Goal: Find specific page/section: Find specific page/section

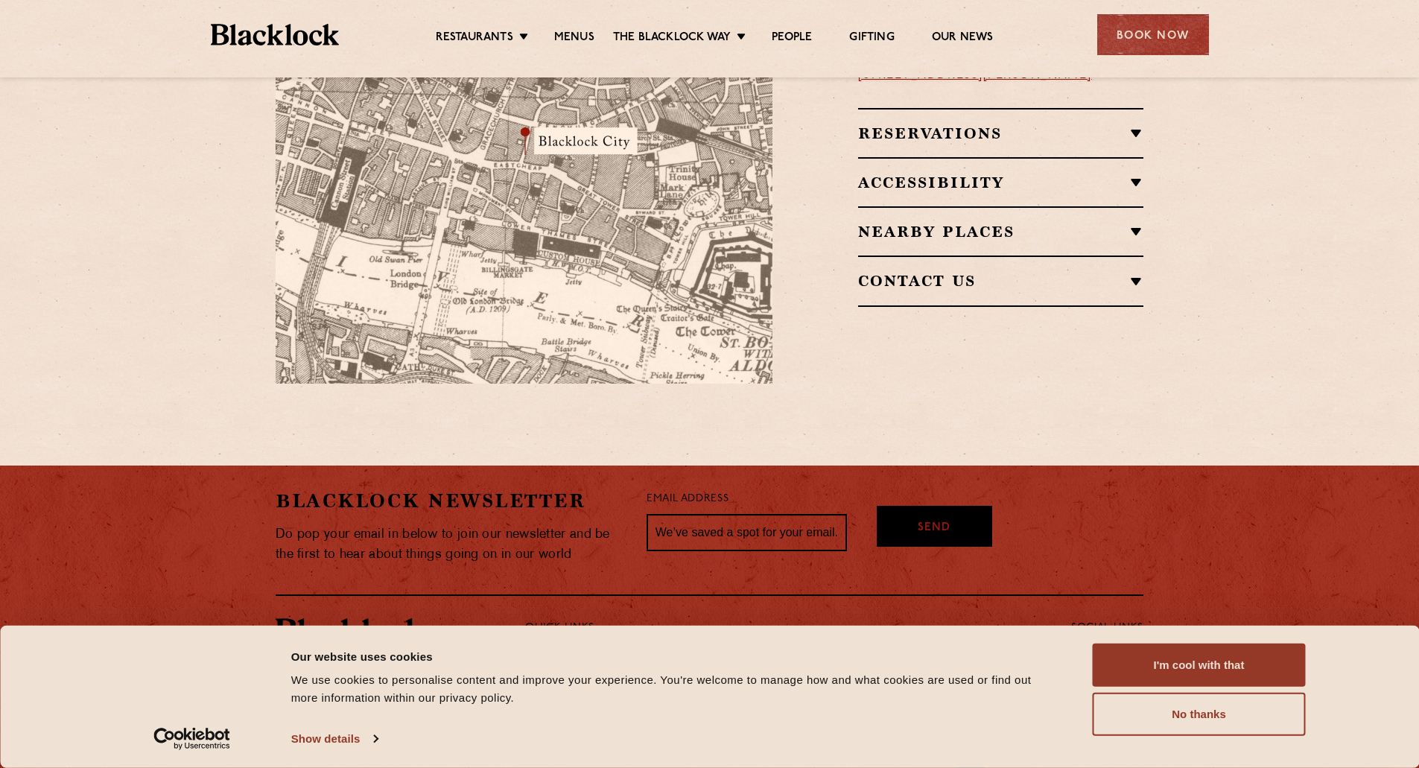
scroll to position [1045, 0]
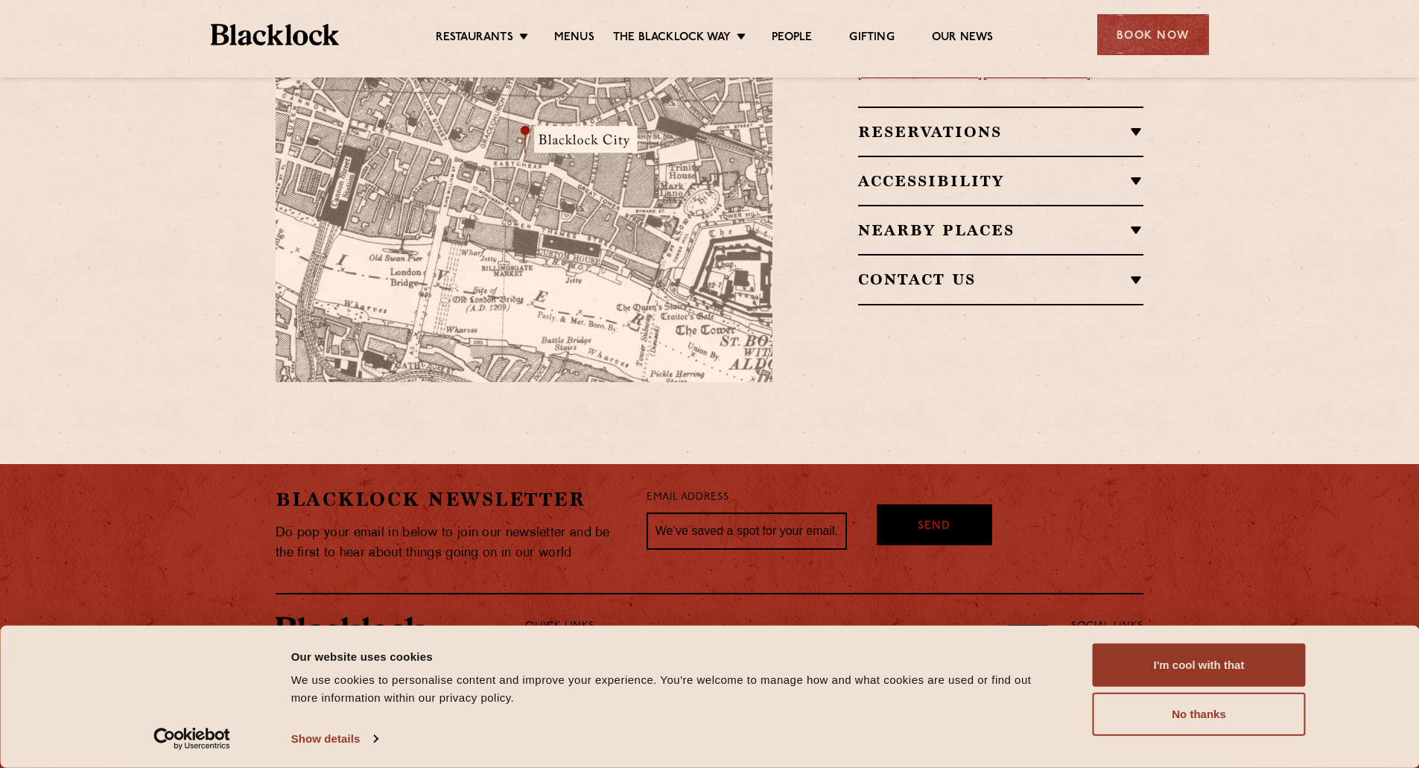
click at [582, 28] on ul "Restaurants Soho City Shoreditch Covent Garden Canary Wharf Manchester Birmingh…" at bounding box center [714, 35] width 750 height 24
click at [580, 32] on link "Menus" at bounding box center [574, 39] width 40 height 16
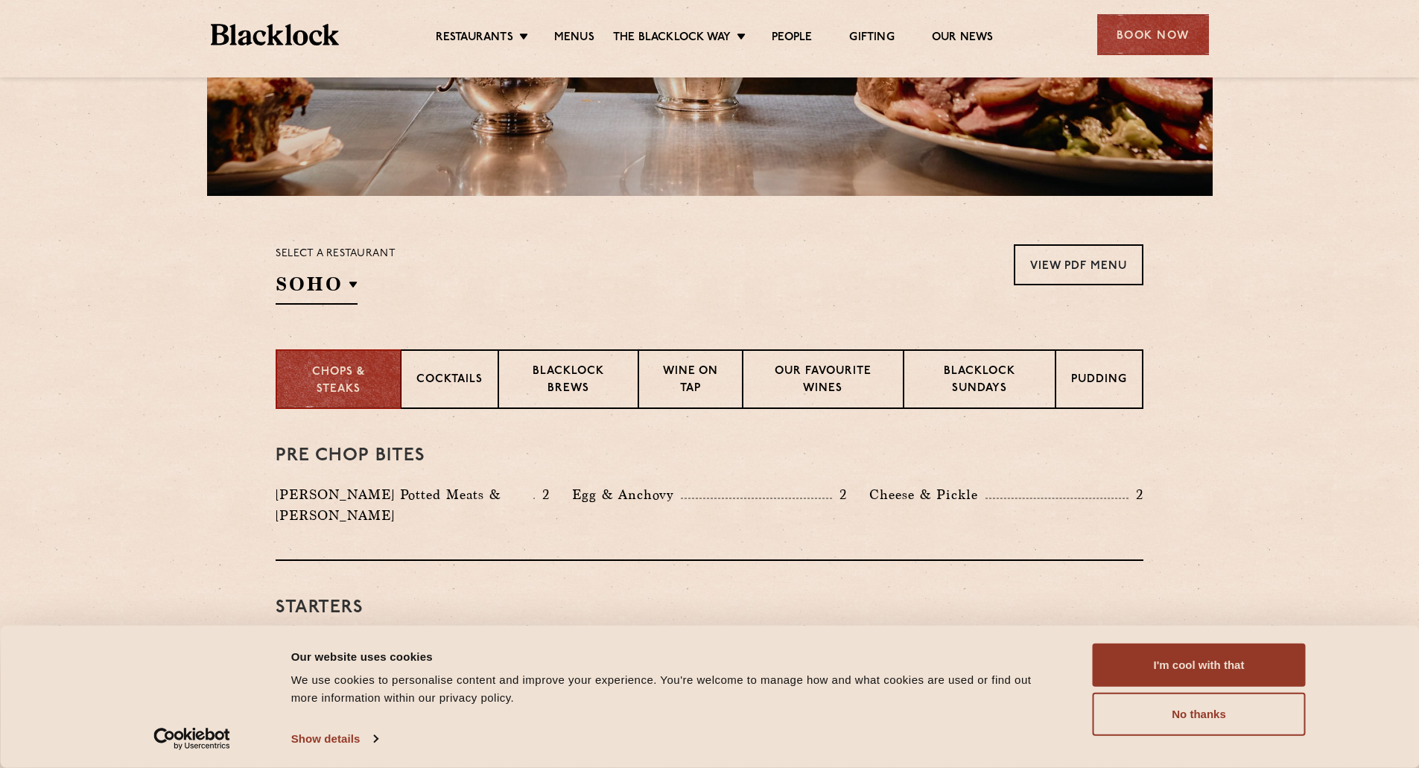
scroll to position [372, 0]
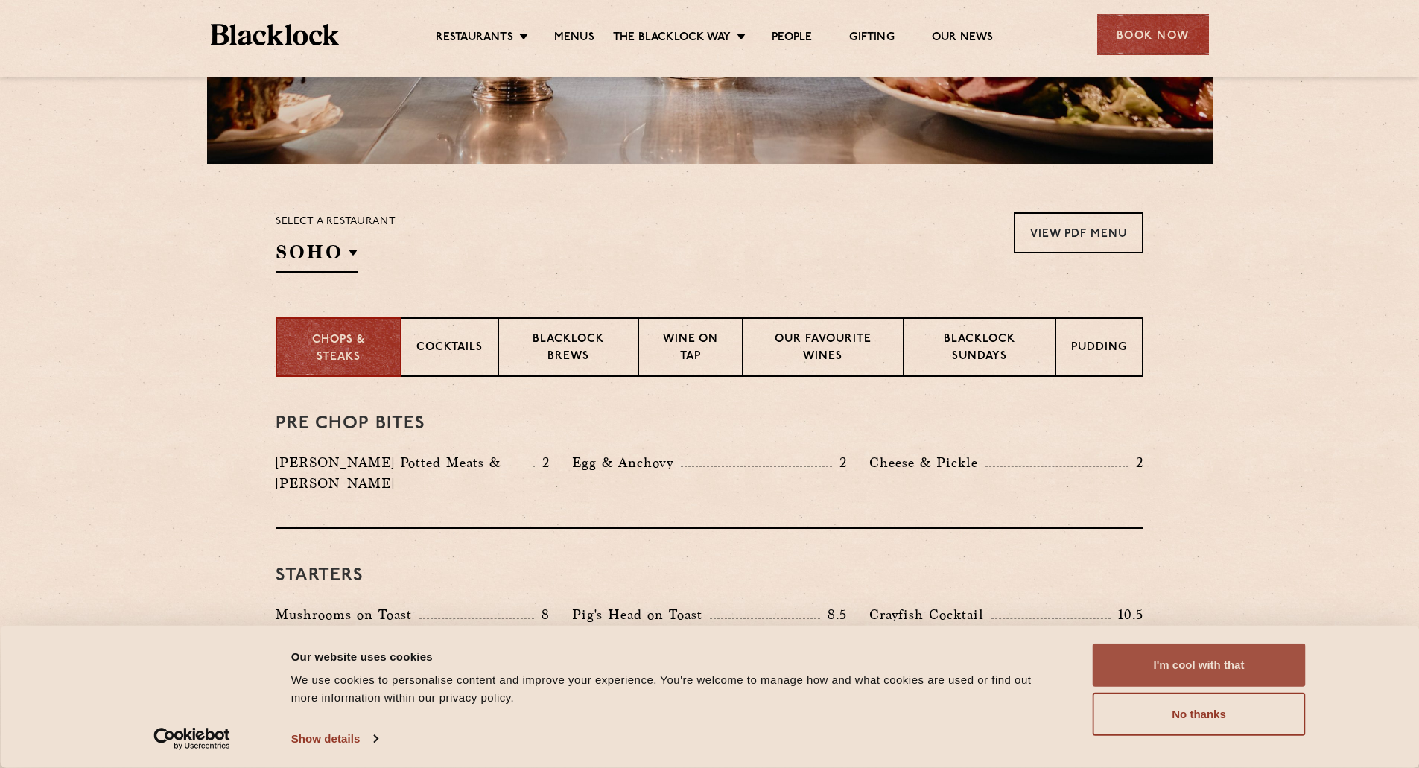
click at [1183, 655] on button "I'm cool with that" at bounding box center [1199, 665] width 213 height 43
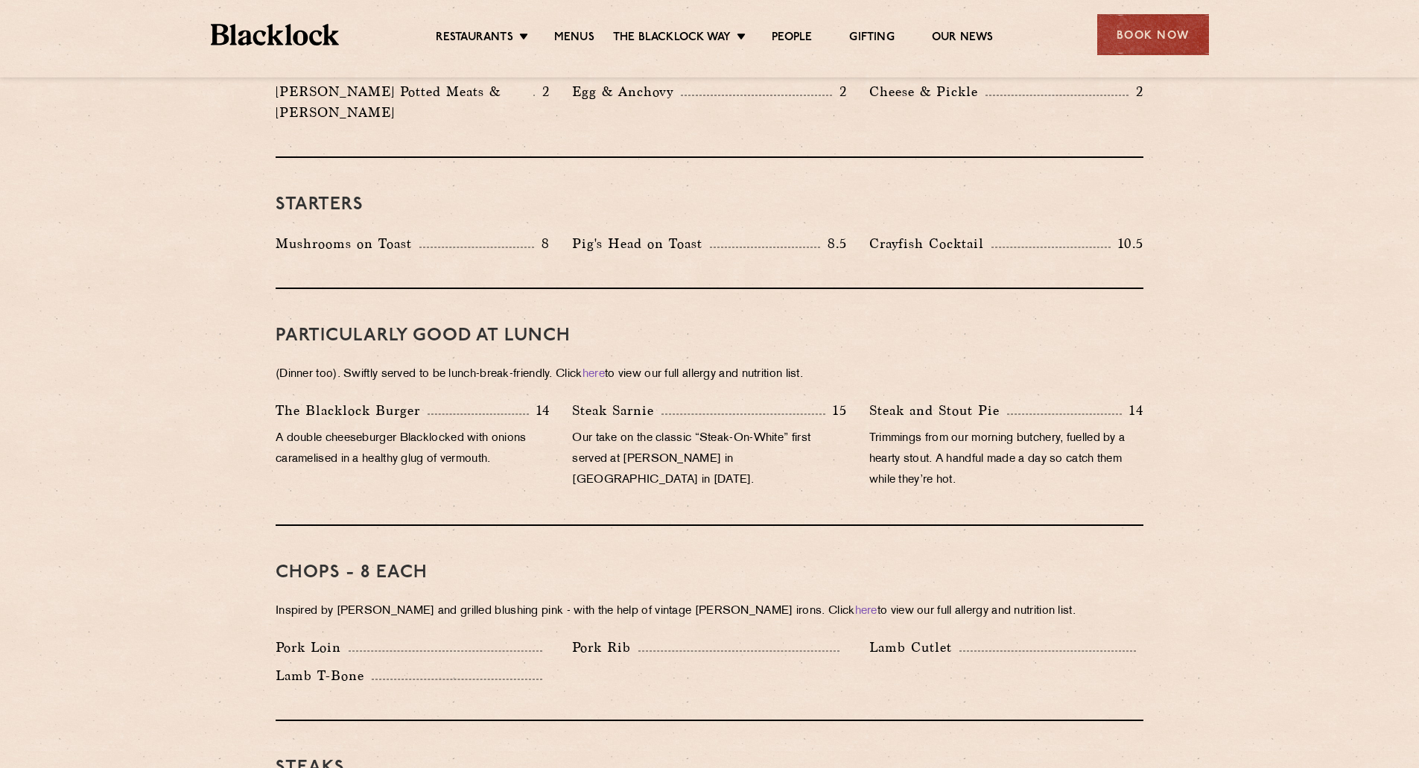
scroll to position [745, 0]
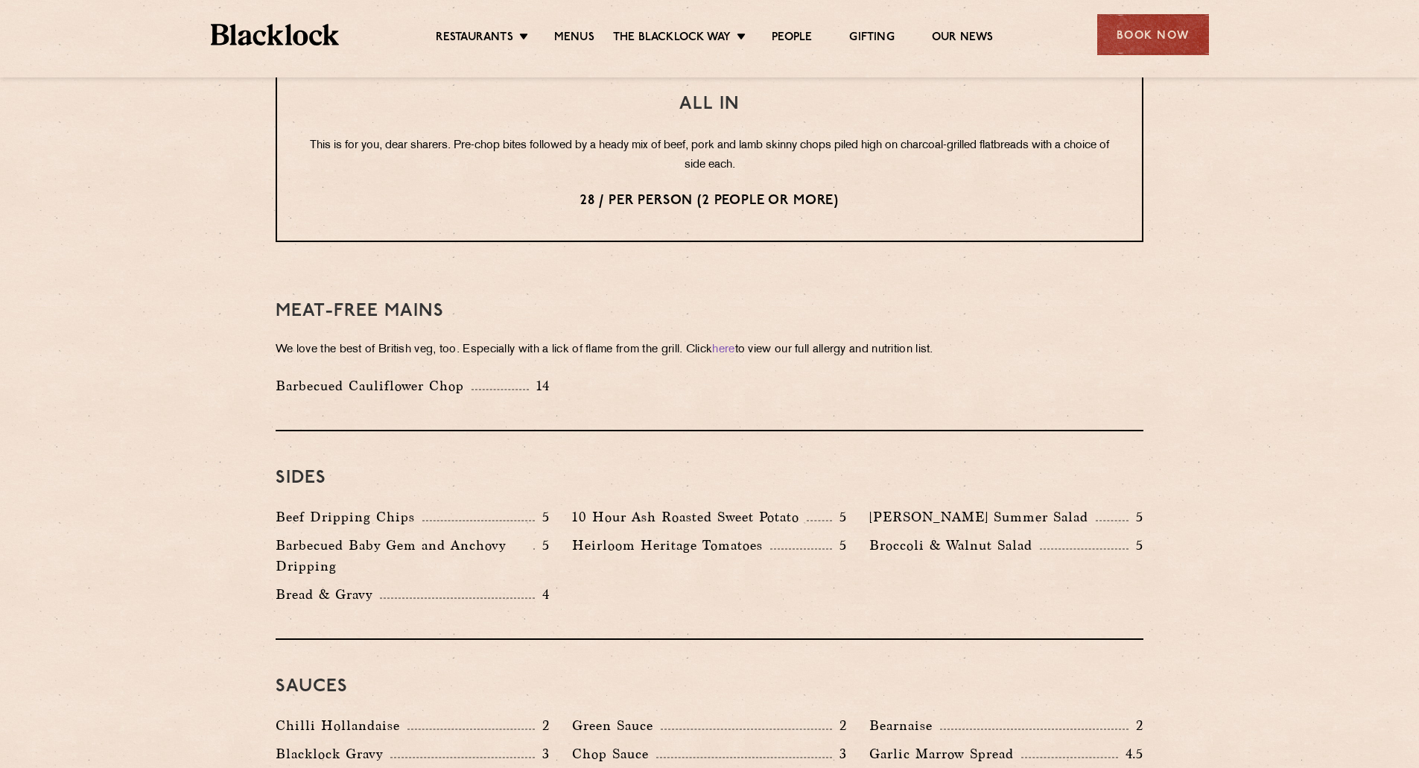
scroll to position [1934, 0]
